Goal: Transaction & Acquisition: Obtain resource

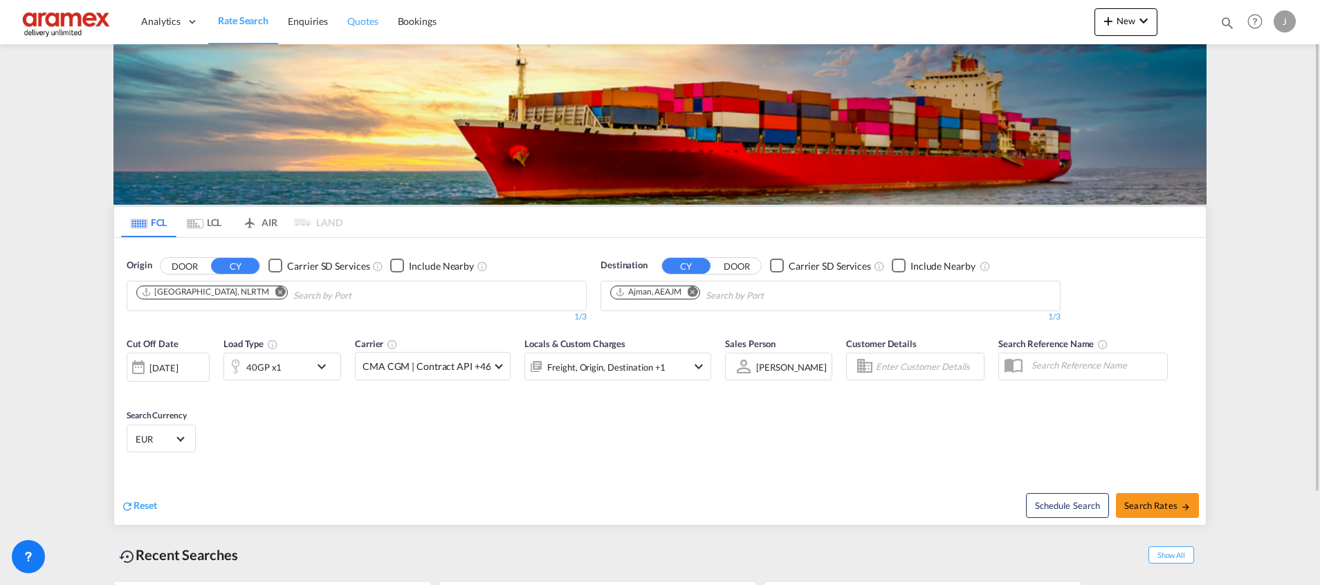
click at [359, 23] on span "Quotes" at bounding box center [362, 21] width 30 height 12
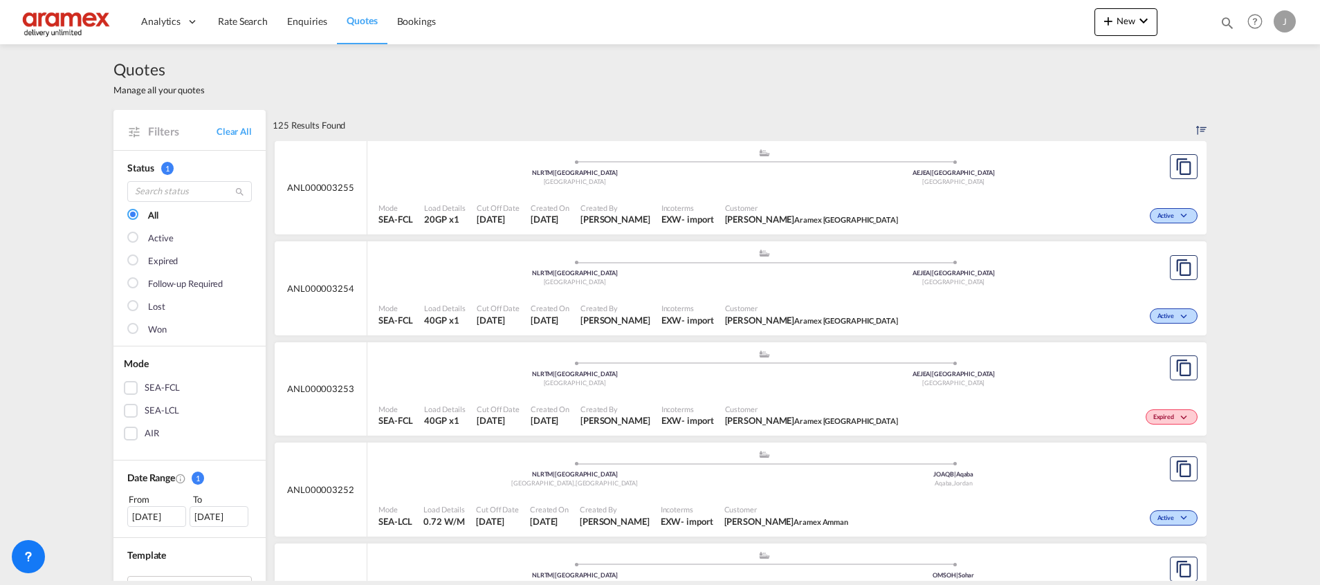
click at [719, 395] on div "Mode SEA-FCL Load Details 40GP x1 Cut Off Date [DATE] Created On [DATE] Created…" at bounding box center [786, 416] width 839 height 42
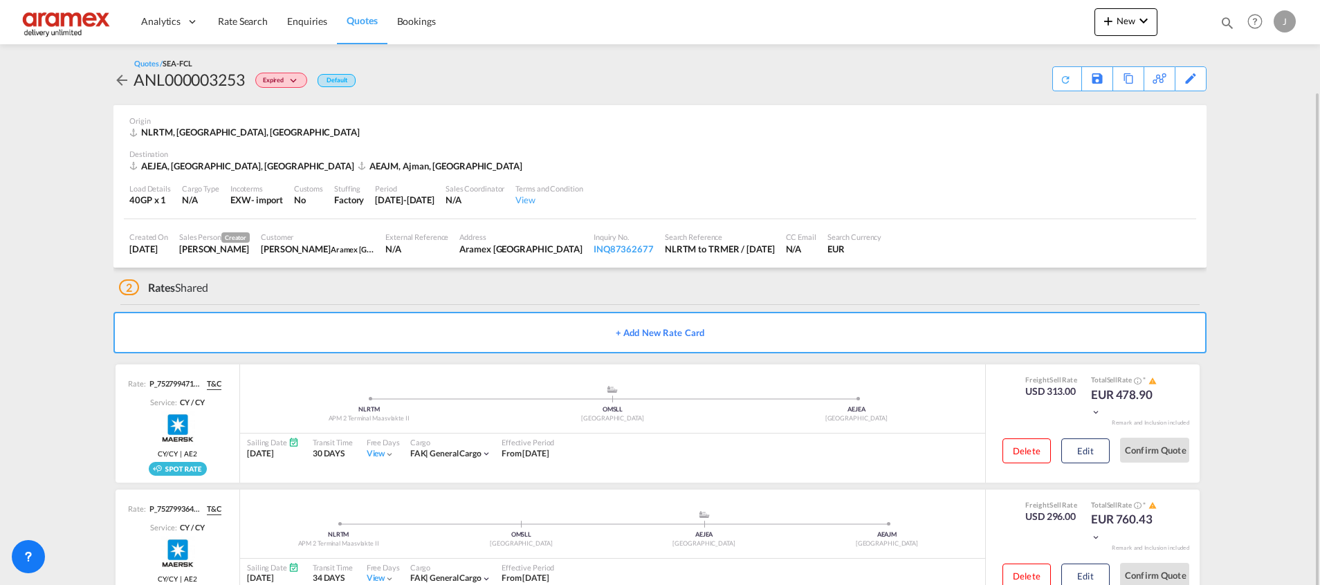
scroll to position [47, 0]
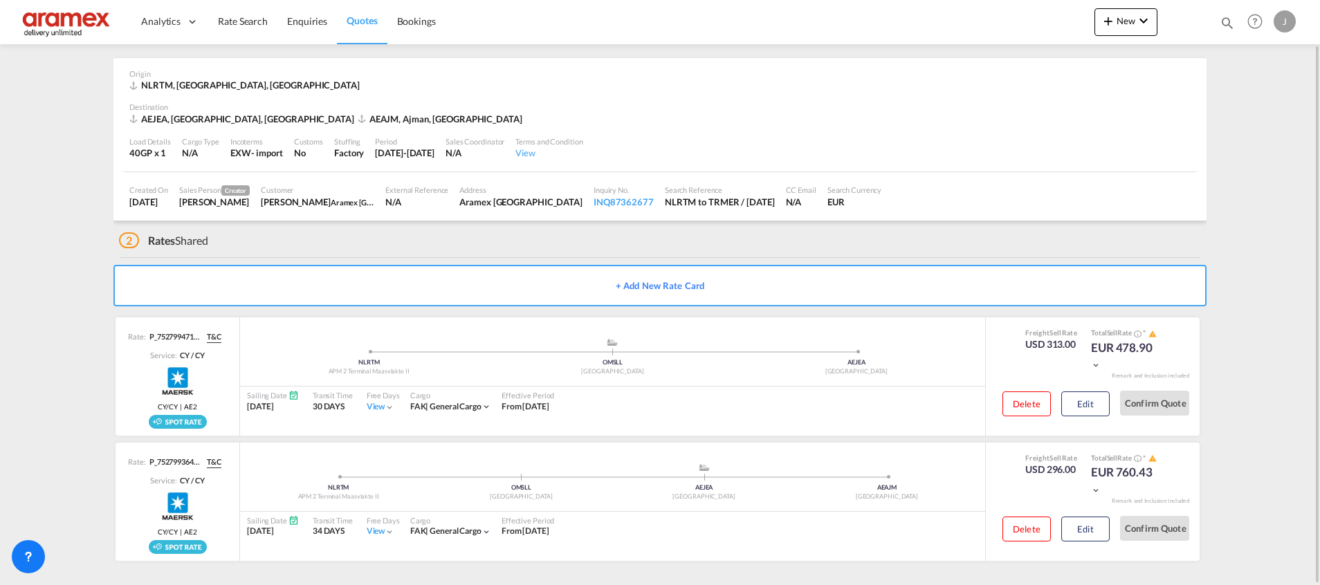
click at [362, 17] on span "Quotes" at bounding box center [362, 21] width 30 height 12
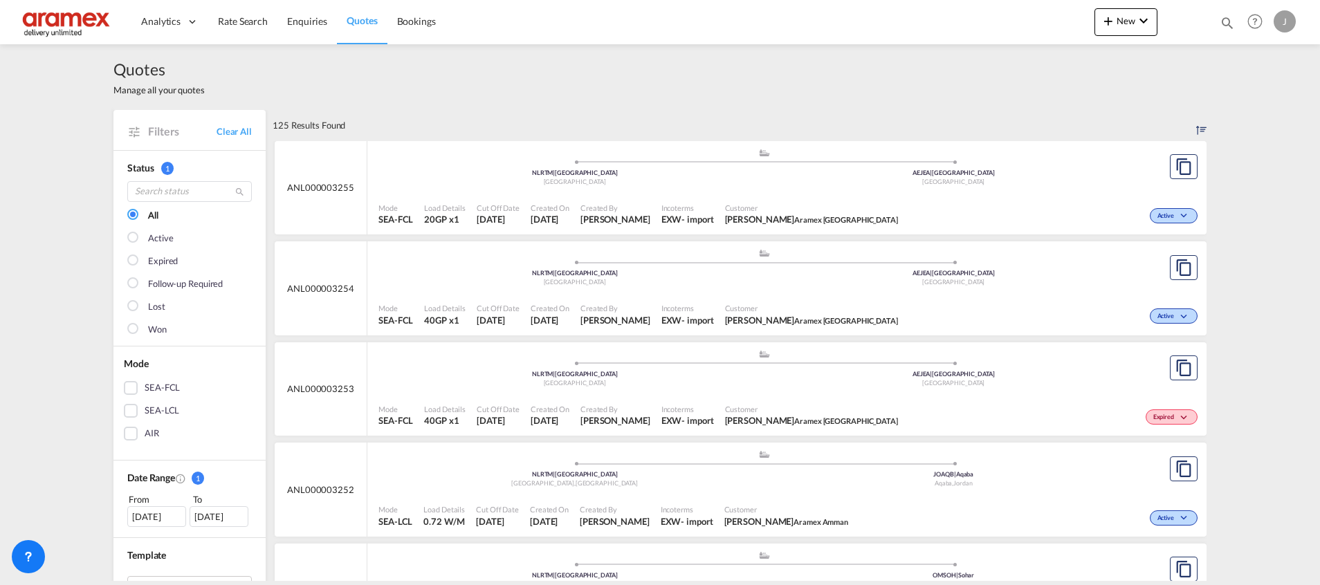
click at [650, 405] on span "Created By" at bounding box center [615, 409] width 70 height 10
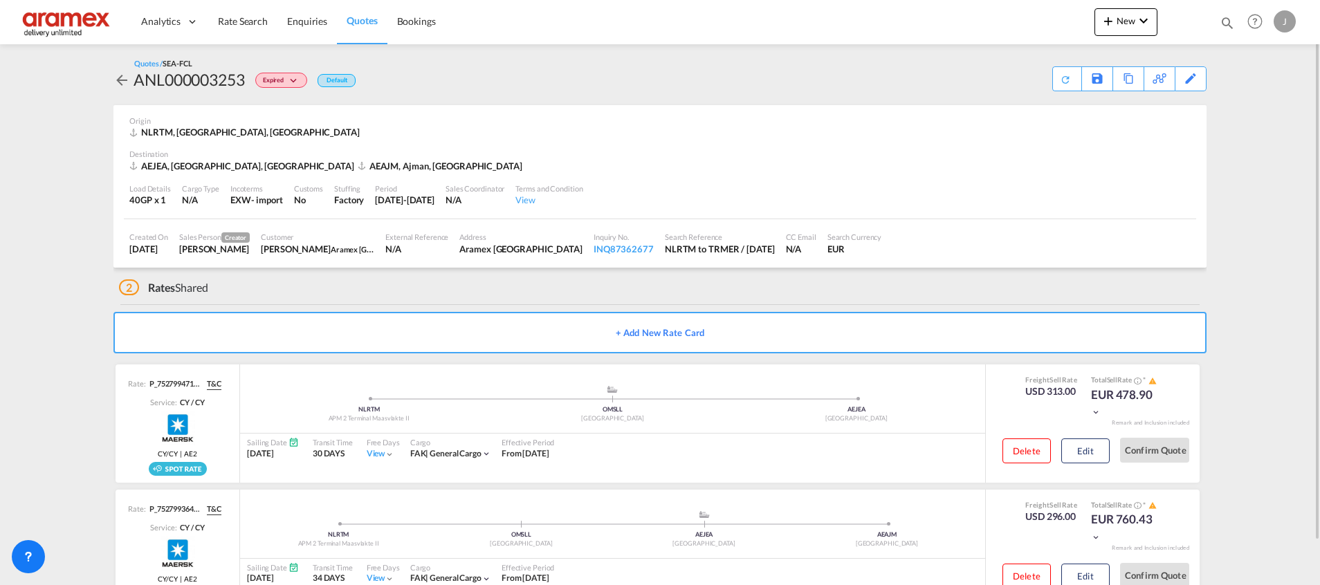
scroll to position [47, 0]
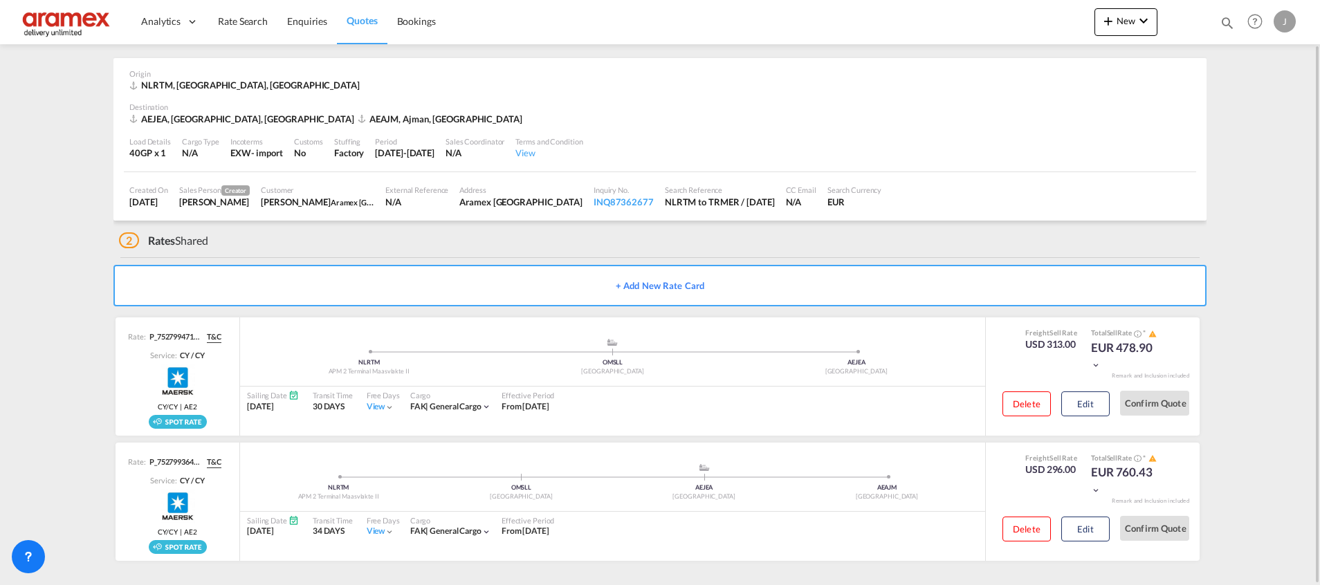
click at [364, 21] on span "Quotes" at bounding box center [362, 21] width 30 height 12
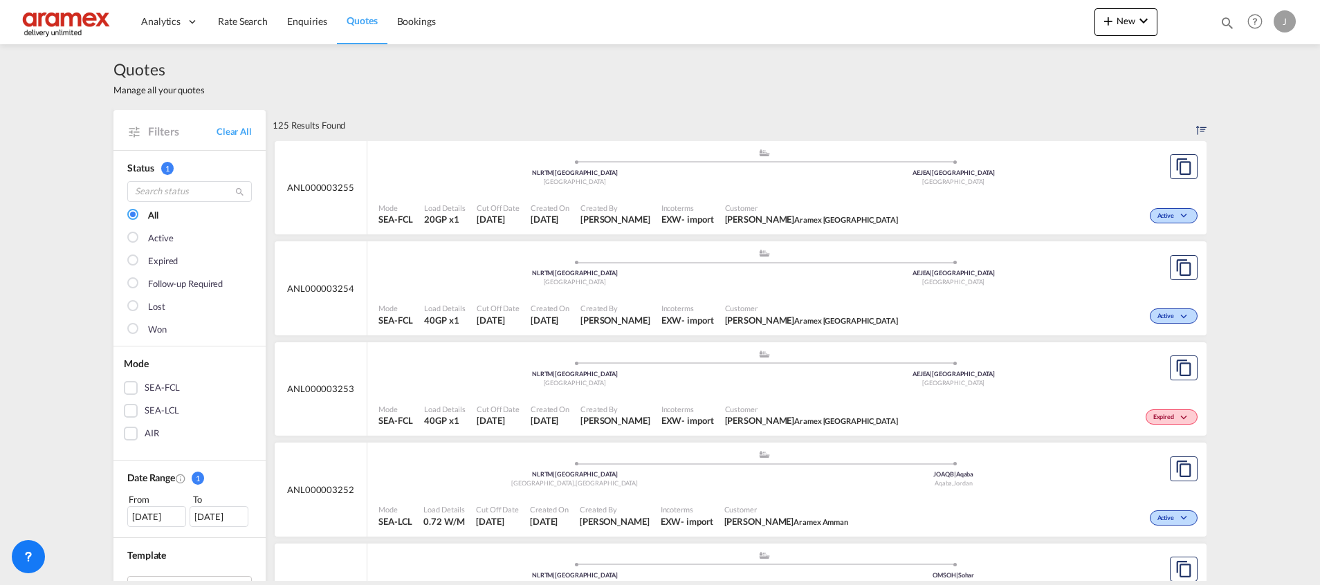
click at [765, 290] on div ".a{fill:#aaa8ad;} .a{fill:#aaa8ad;} NLRTM | [GEOGRAPHIC_DATA] [GEOGRAPHIC_DATA]…" at bounding box center [763, 269] width 771 height 42
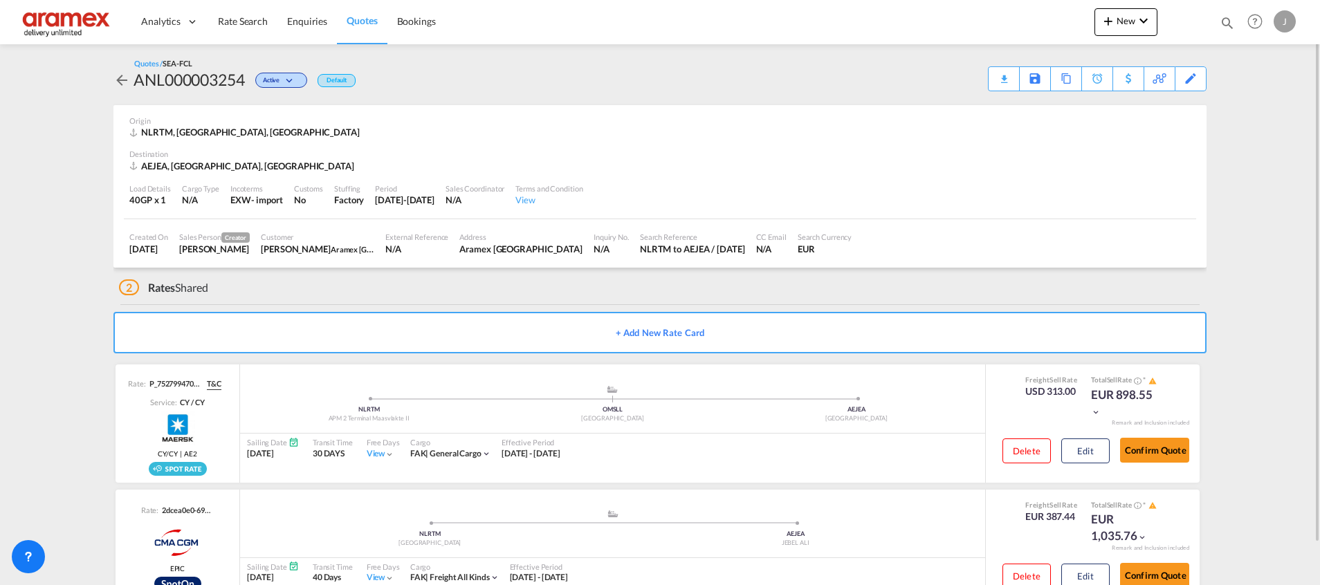
scroll to position [45, 0]
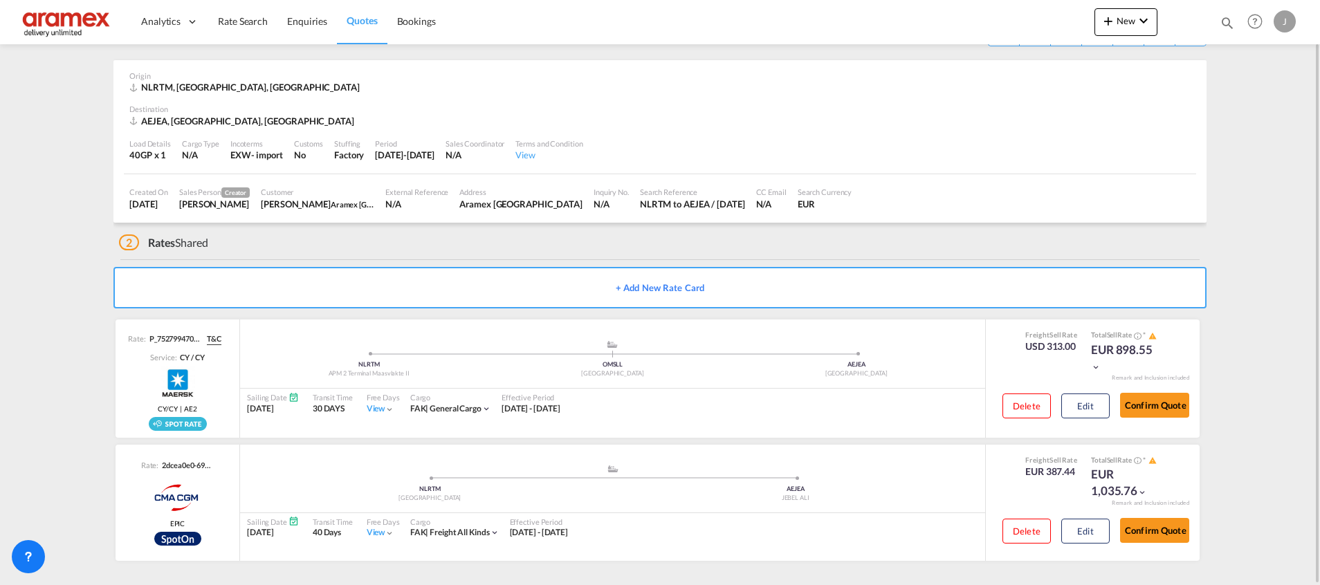
click at [361, 28] on link "Quotes" at bounding box center [362, 21] width 50 height 45
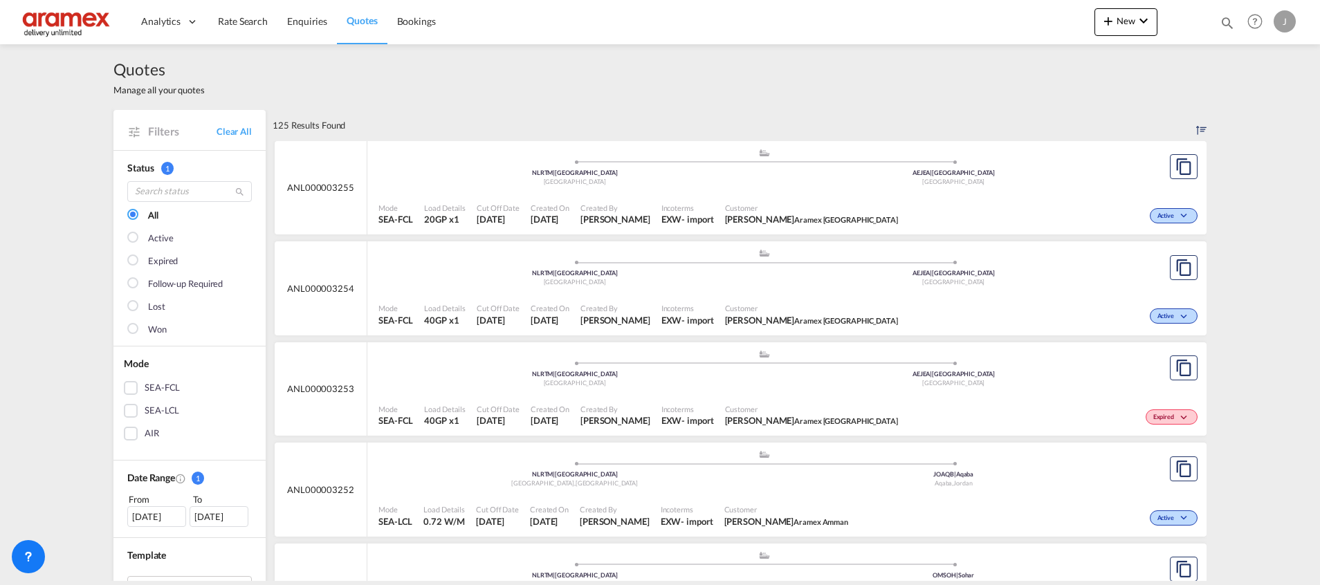
click at [479, 208] on span "Cut Off Date" at bounding box center [498, 208] width 43 height 10
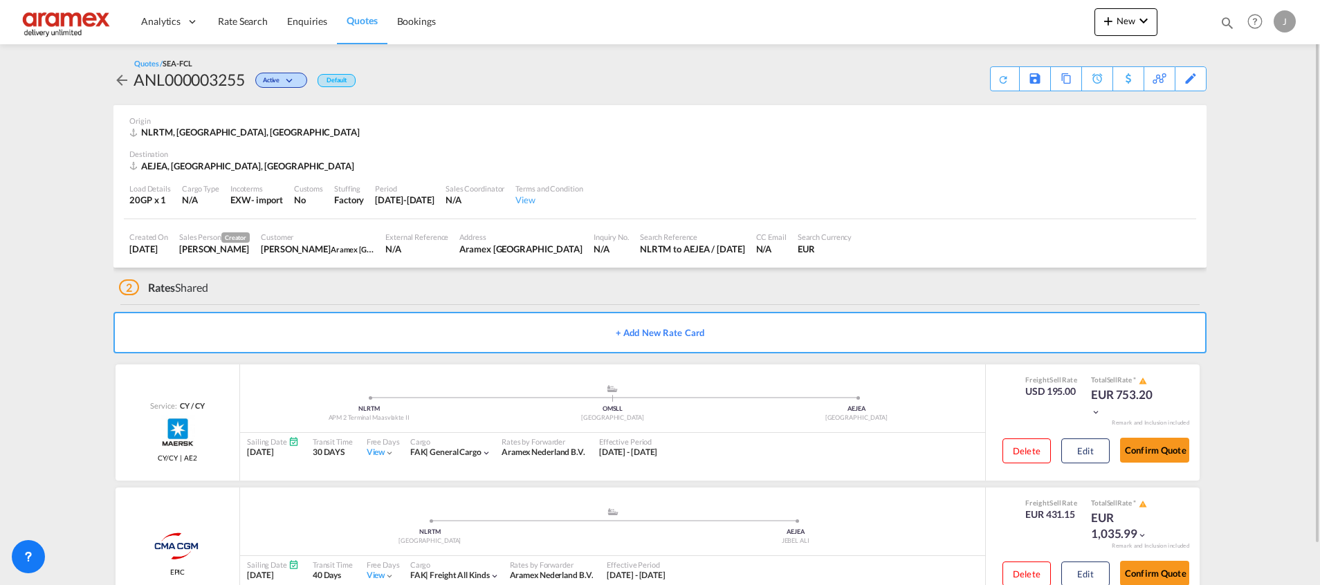
scroll to position [43, 0]
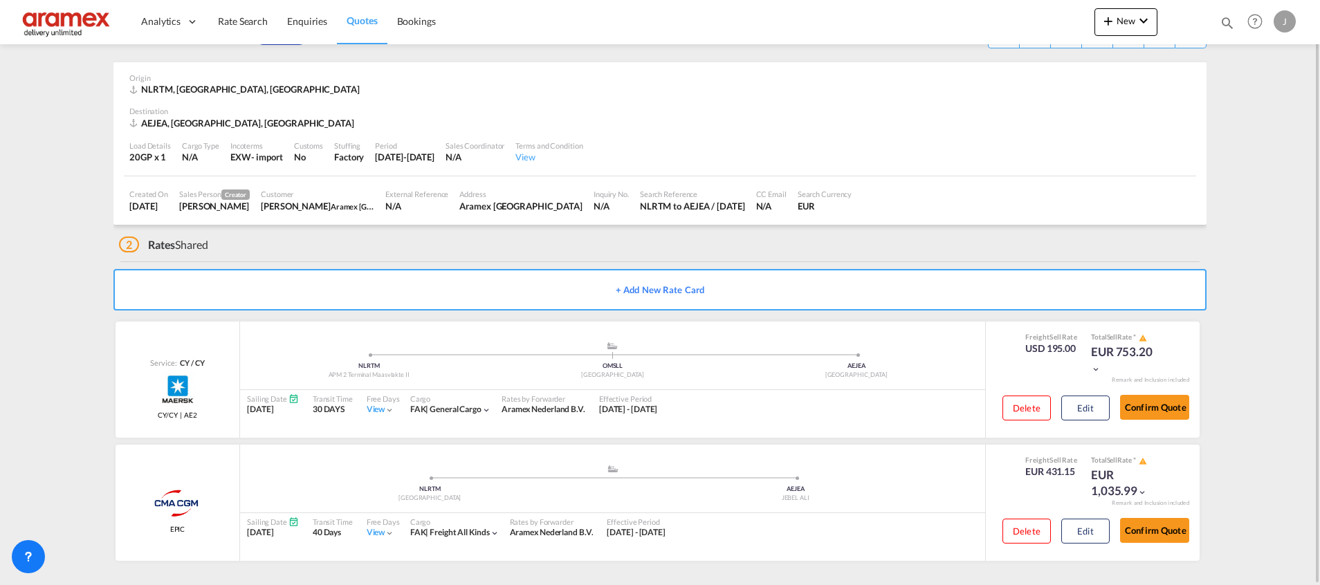
click at [347, 17] on span "Quotes" at bounding box center [362, 21] width 30 height 12
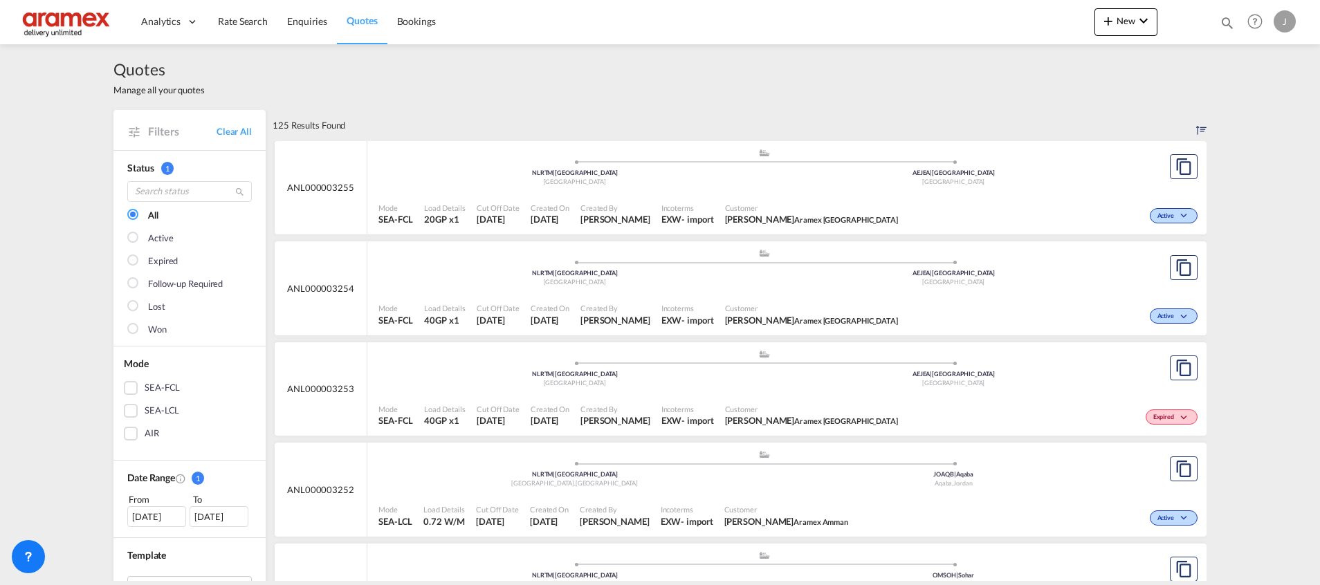
click at [488, 396] on div "Mode SEA-FCL Load Details 40GP x1 Cut Off Date [DATE] Created On [DATE] Created…" at bounding box center [786, 416] width 839 height 42
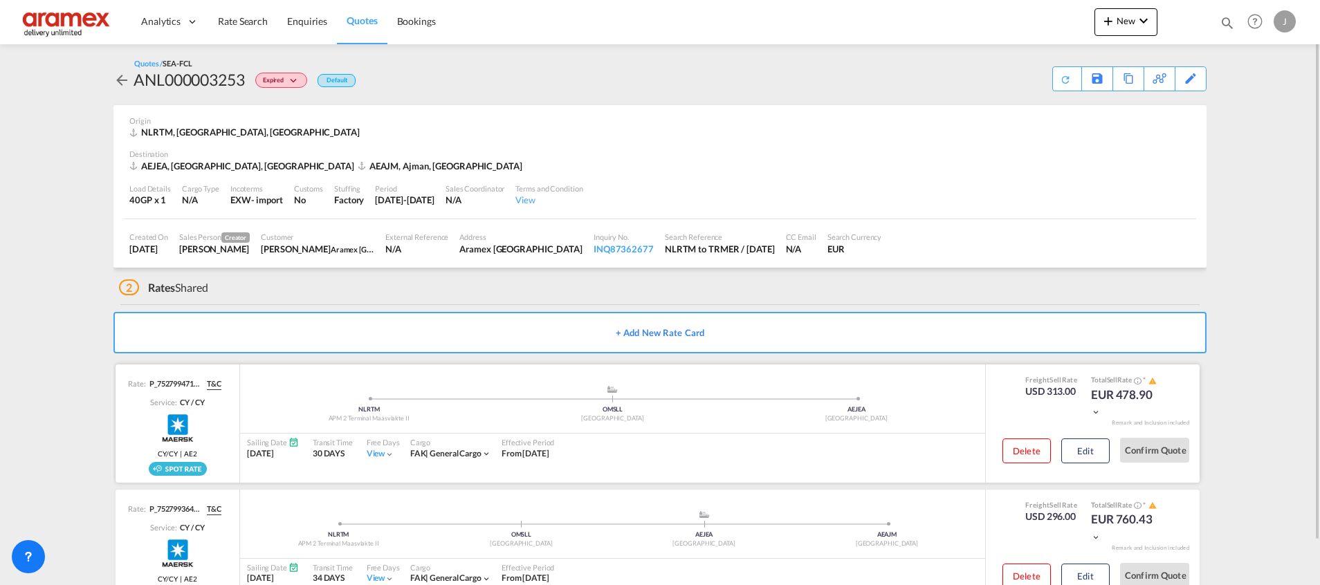
scroll to position [47, 0]
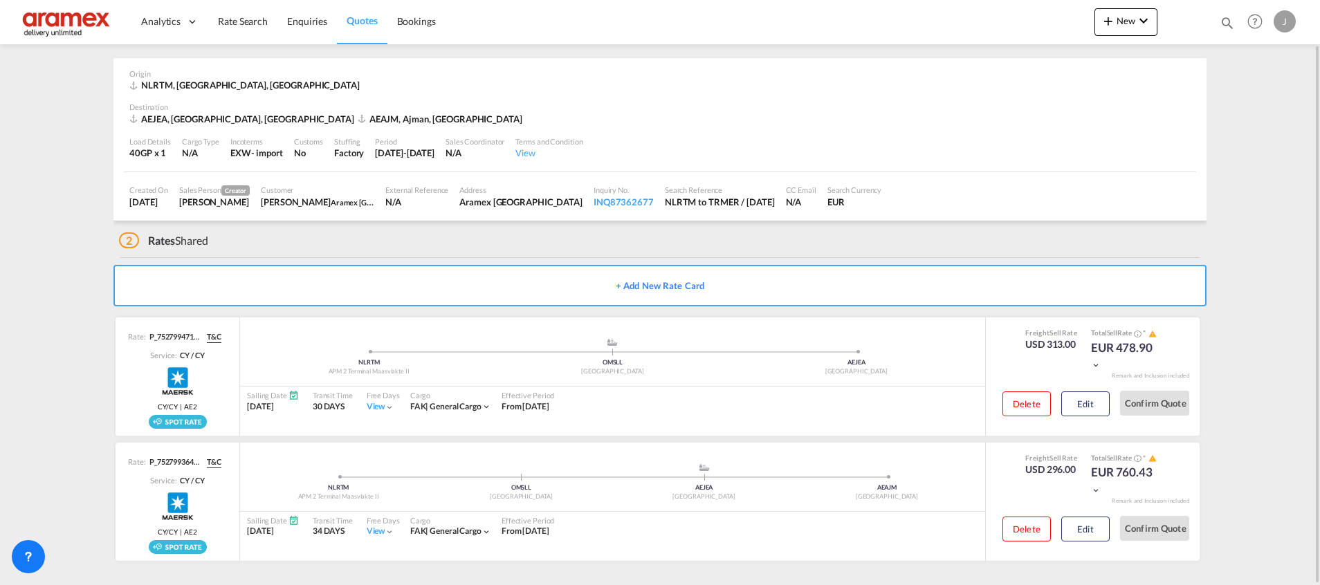
click at [363, 20] on span "Quotes" at bounding box center [362, 21] width 30 height 12
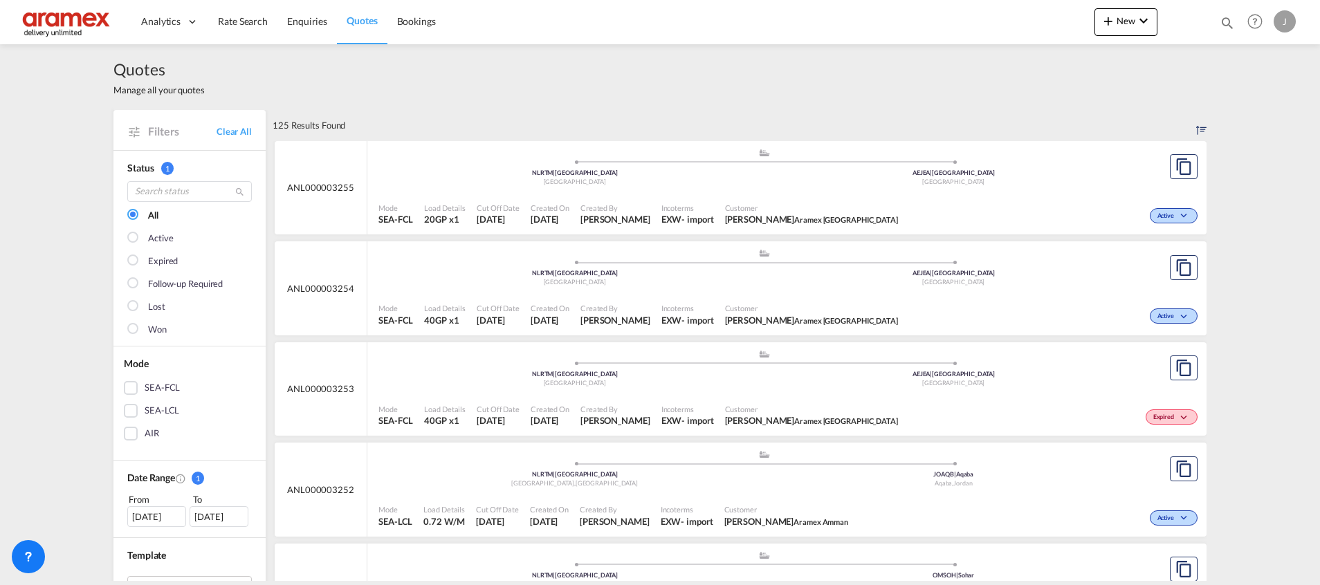
click at [495, 293] on div "Mode SEA-FCL Load Details 40GP x1 Cut Off Date [DATE] Created On [DATE] Created…" at bounding box center [786, 314] width 839 height 42
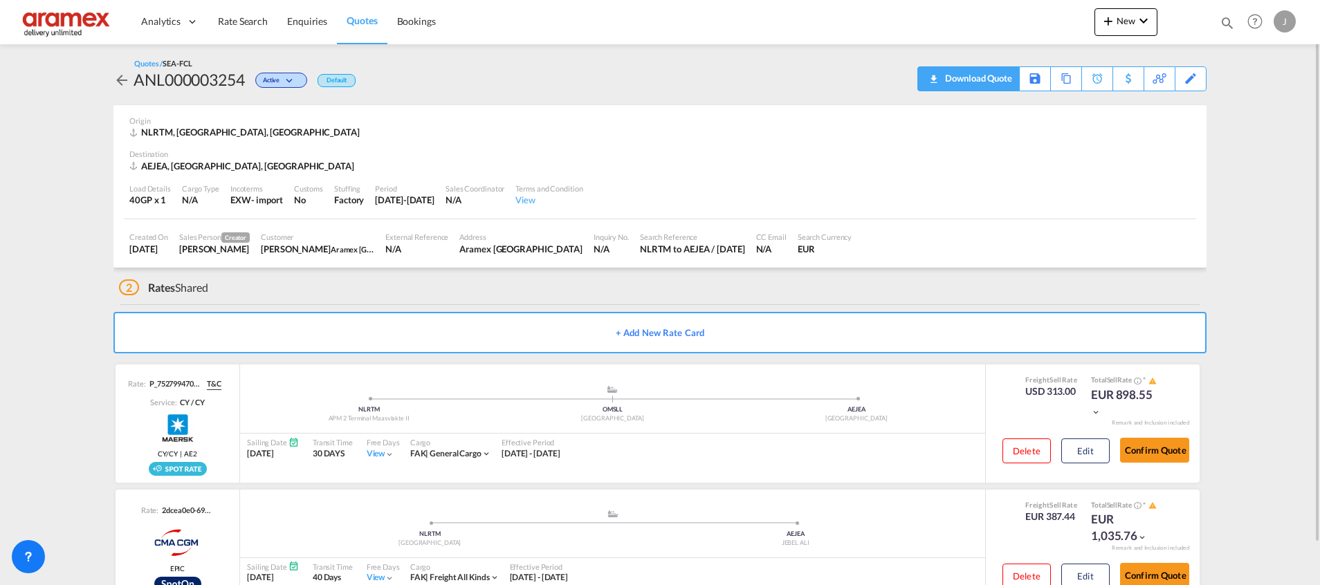
click at [992, 68] on div "Download Quote" at bounding box center [976, 78] width 71 height 22
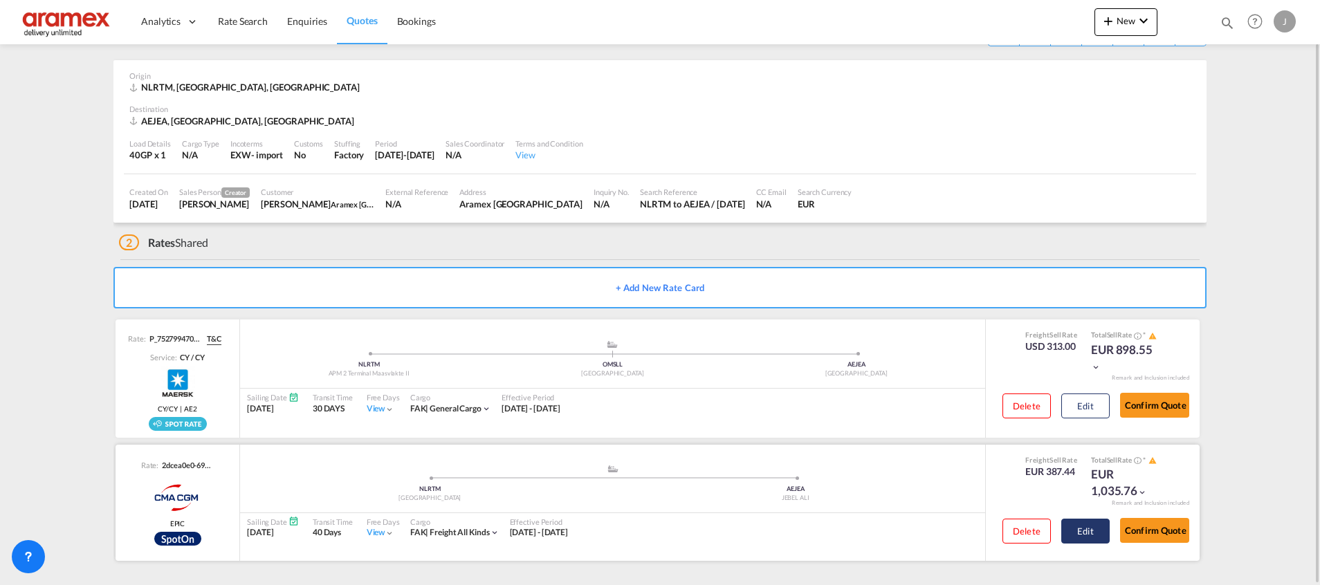
click at [1085, 524] on button "Edit" at bounding box center [1085, 531] width 48 height 25
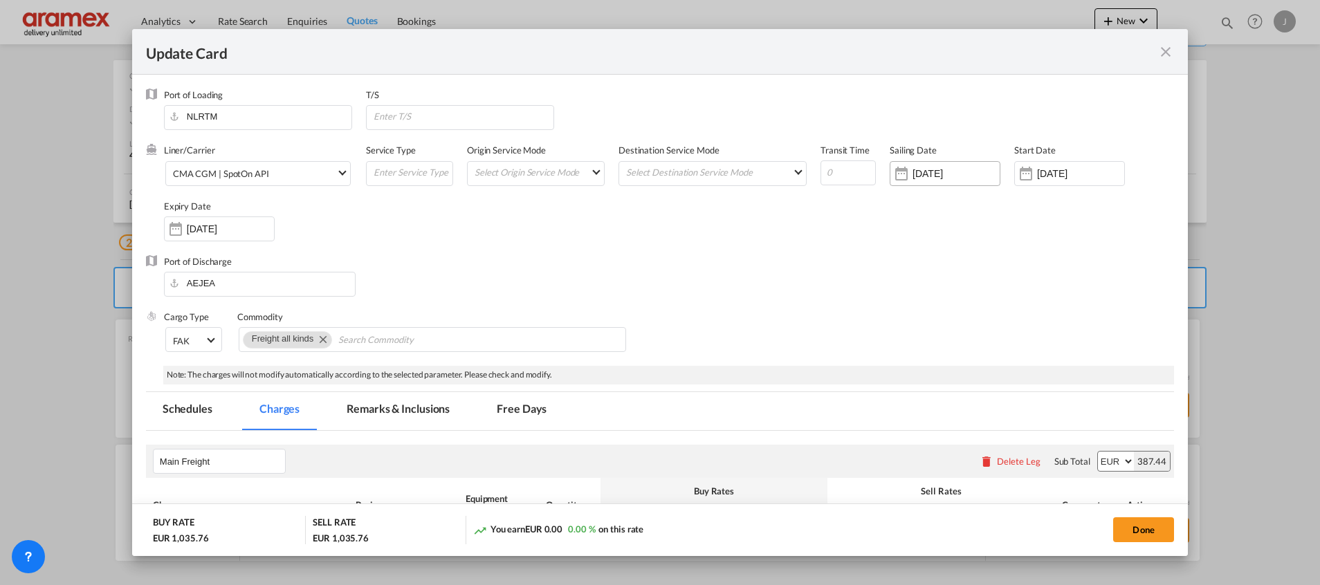
scroll to position [208, 0]
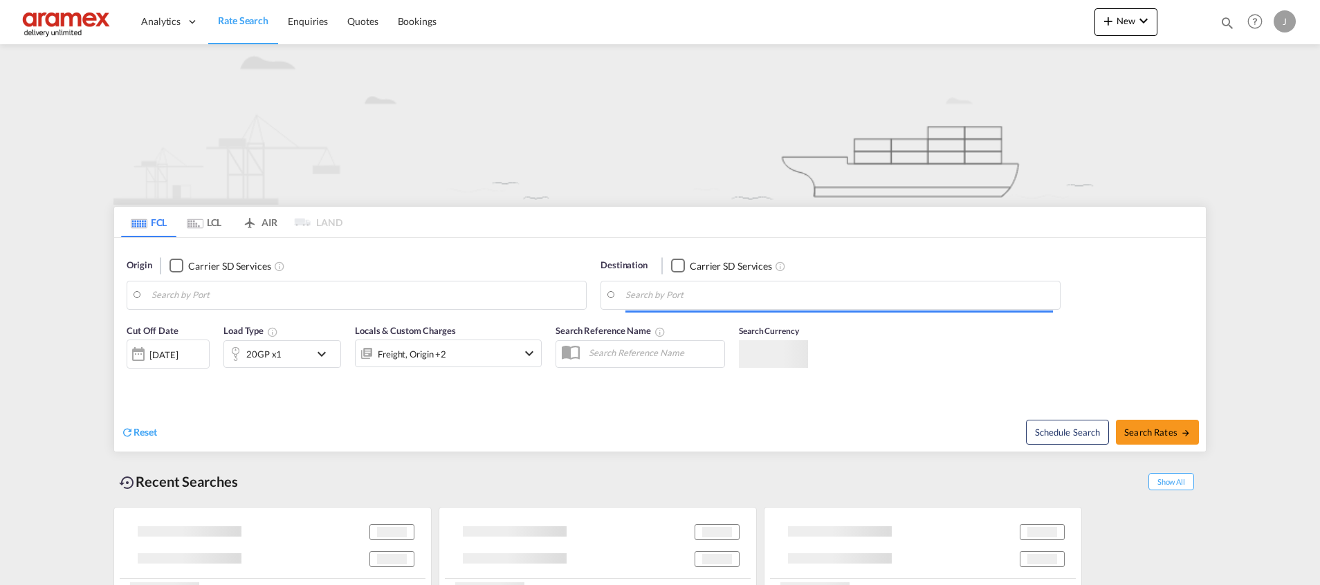
type input "[GEOGRAPHIC_DATA], NLRTM"
type input "Ajman, AEAJM"
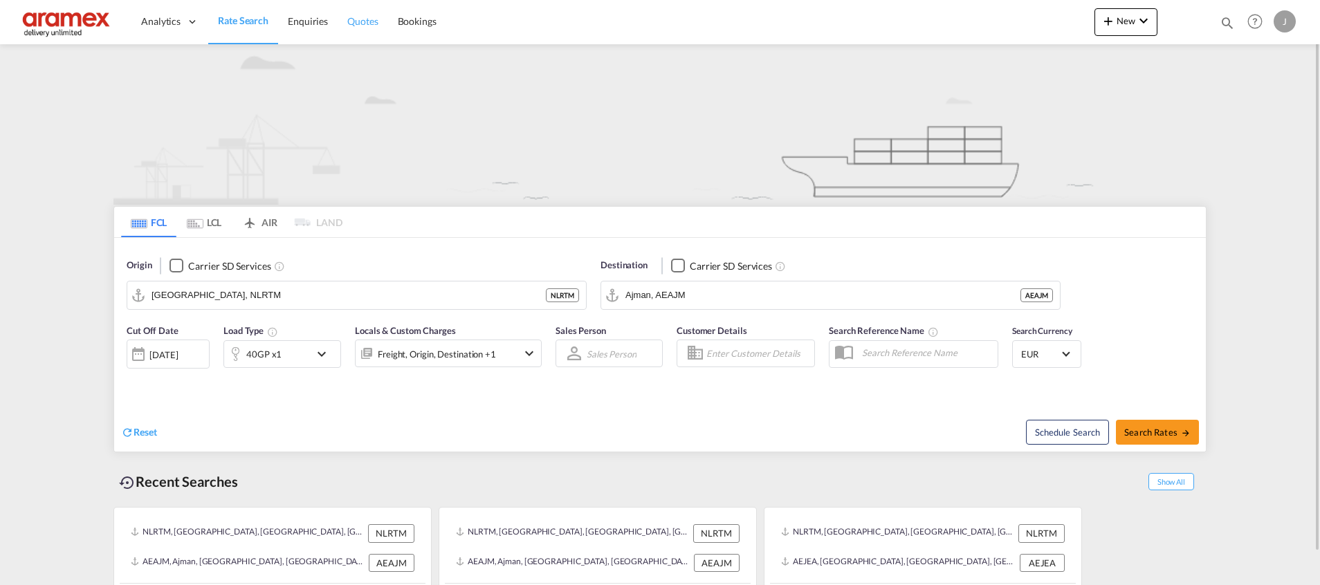
click at [367, 17] on span "Quotes" at bounding box center [362, 21] width 30 height 12
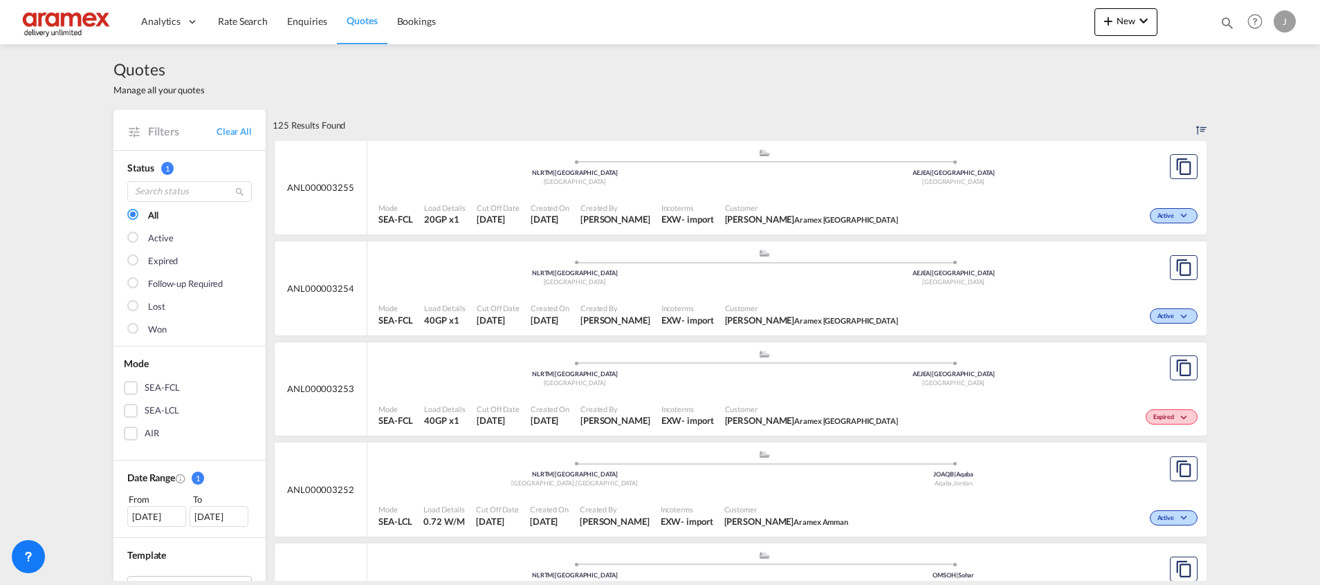
click at [524, 294] on div "Mode SEA-FCL Load Details 40GP x1 Cut Off Date [DATE] Created On [DATE] Created…" at bounding box center [786, 315] width 839 height 42
